Goal: Information Seeking & Learning: Learn about a topic

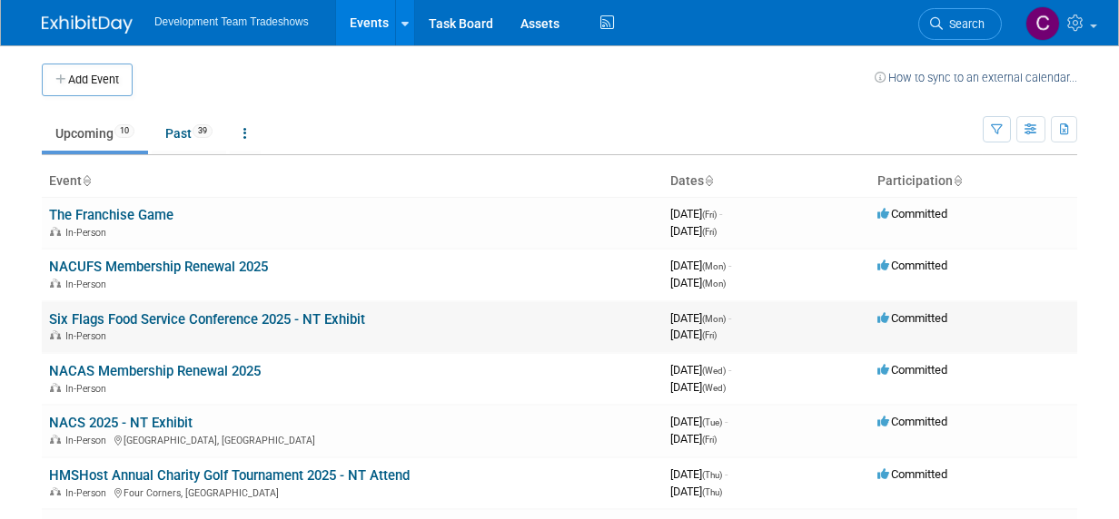
click at [157, 314] on link "Six Flags Food Service Conference 2025 - NT Exhibit" at bounding box center [207, 319] width 316 height 16
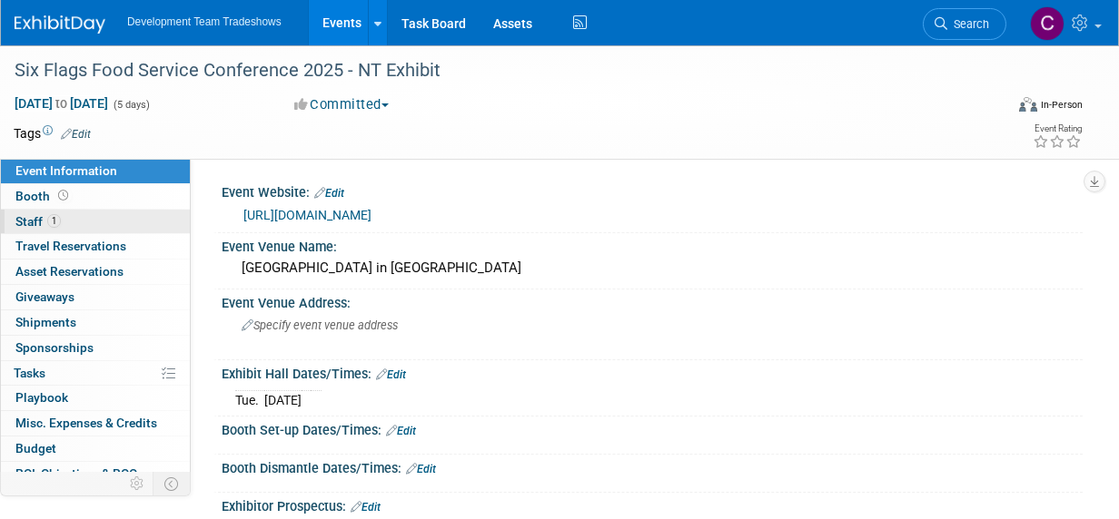
click at [29, 220] on span "Staff 1" at bounding box center [37, 221] width 45 height 15
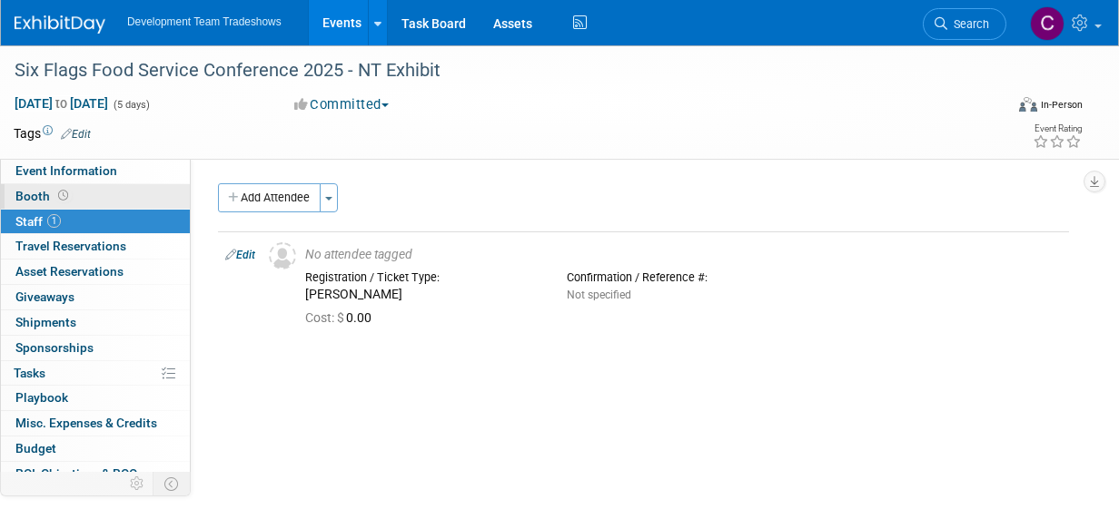
click at [26, 194] on span "Booth" at bounding box center [43, 196] width 56 height 15
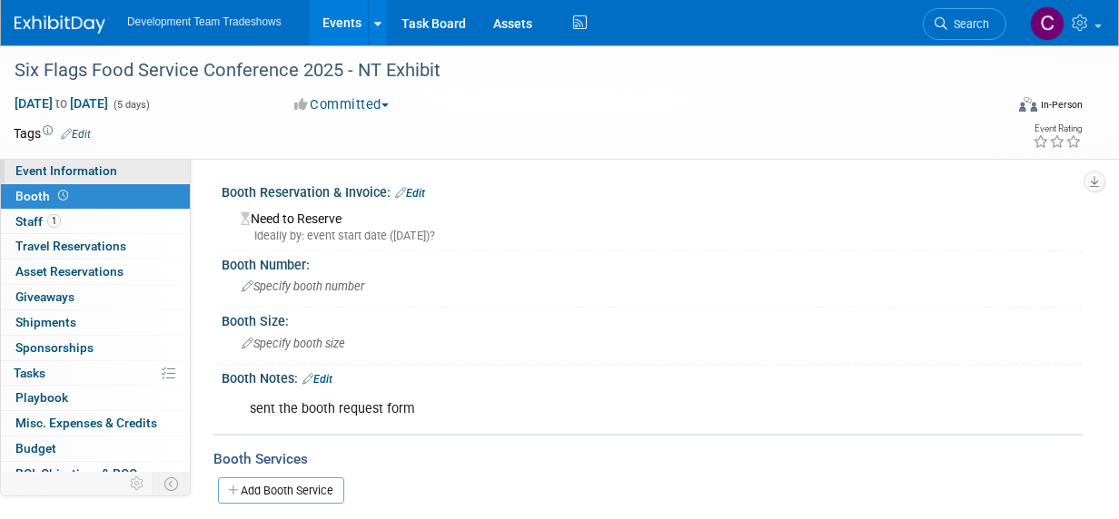
click at [35, 167] on span "Event Information" at bounding box center [66, 170] width 102 height 15
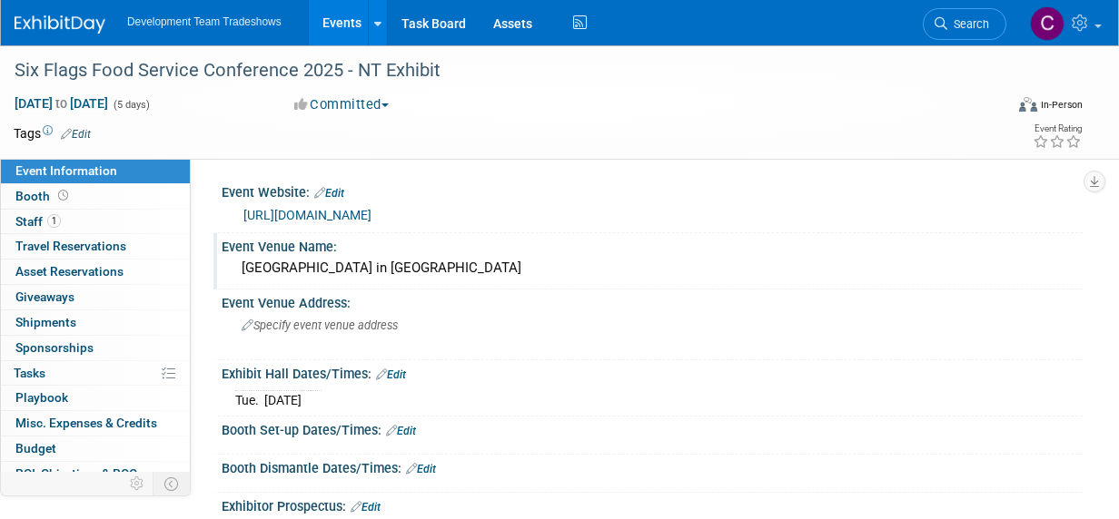
drag, startPoint x: 468, startPoint y: 267, endPoint x: 242, endPoint y: 267, distance: 226.1
click at [242, 267] on div "[GEOGRAPHIC_DATA] in [GEOGRAPHIC_DATA]" at bounding box center [651, 268] width 833 height 28
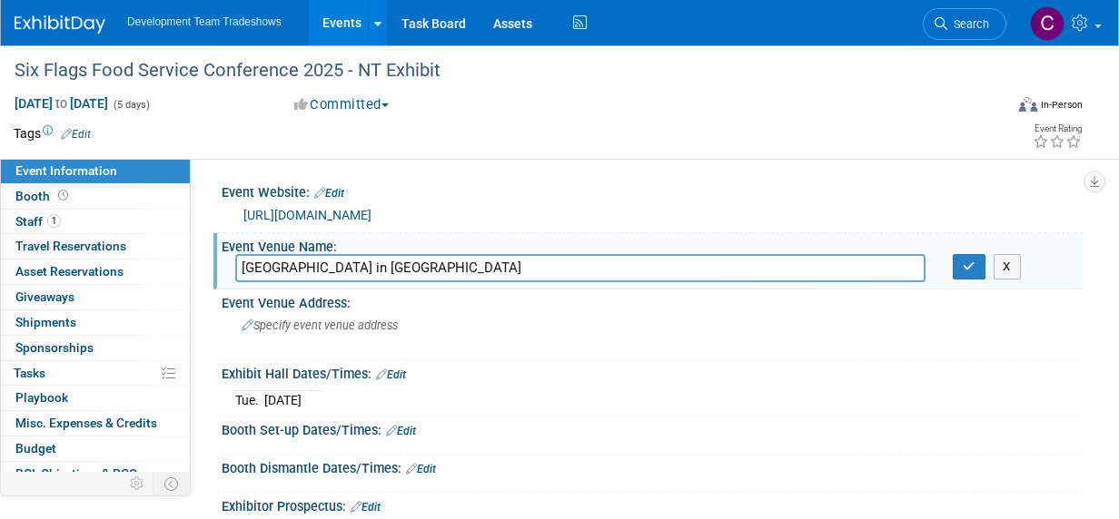
drag, startPoint x: 467, startPoint y: 271, endPoint x: 237, endPoint y: 261, distance: 229.9
click at [231, 260] on div "[GEOGRAPHIC_DATA] in [GEOGRAPHIC_DATA]" at bounding box center [580, 268] width 717 height 28
